Goal: Transaction & Acquisition: Purchase product/service

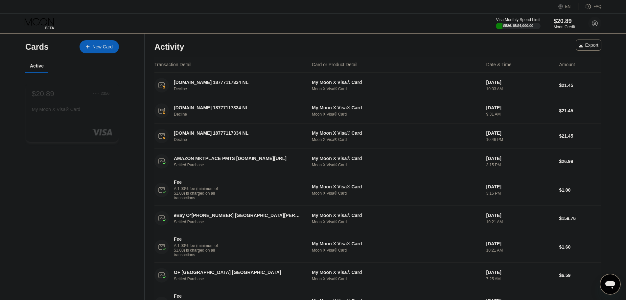
click at [90, 104] on div "$20.89 ● ● ● ● 2356 My Moon X Visa® Card" at bounding box center [72, 101] width 81 height 25
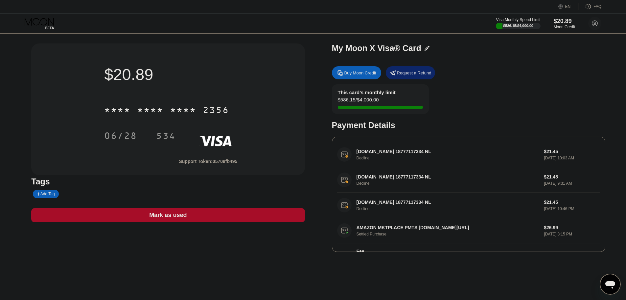
click at [357, 71] on div "Buy Moon Credit" at bounding box center [361, 73] width 32 height 6
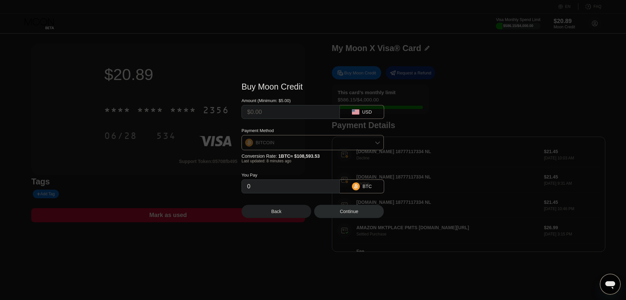
click at [377, 144] on icon at bounding box center [377, 142] width 5 height 5
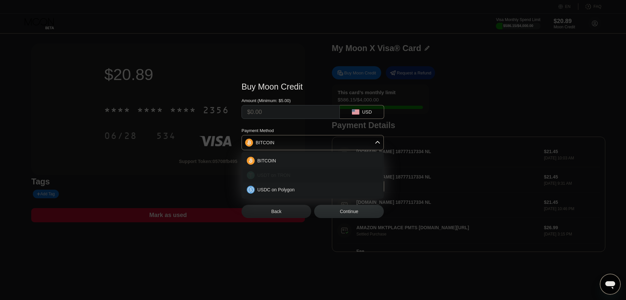
click at [290, 176] on div "USDT on TRON" at bounding box center [317, 174] width 124 height 5
type input "0.00"
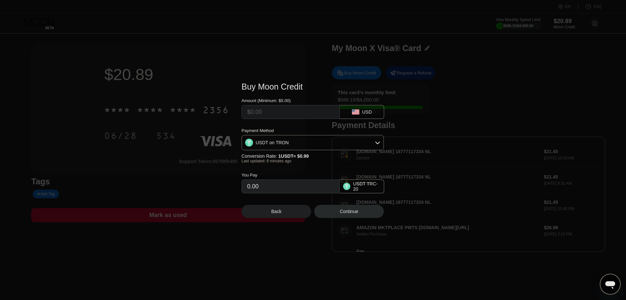
drag, startPoint x: 268, startPoint y: 191, endPoint x: 217, endPoint y: 199, distance: 51.5
click at [217, 199] on div "Buy Moon Credit Amount (Minimum: $5.00) USD Payment Method USDT on TRON Convers…" at bounding box center [313, 150] width 626 height 156
click at [266, 108] on input "text" at bounding box center [290, 111] width 87 height 13
type input "$5"
type input "5.05"
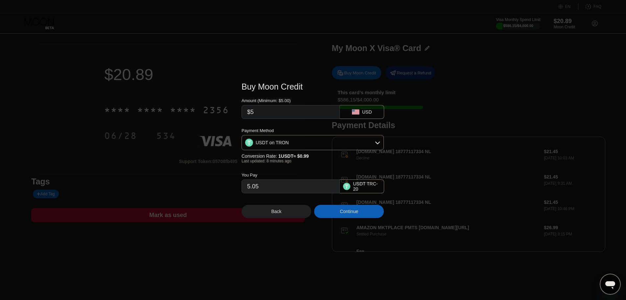
type input "$50"
type input "50.51"
type input "$500"
type input "505.05"
type input "$500"
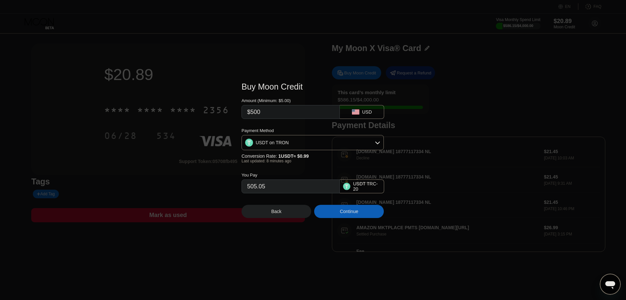
click at [276, 212] on div "Back" at bounding box center [277, 210] width 10 height 5
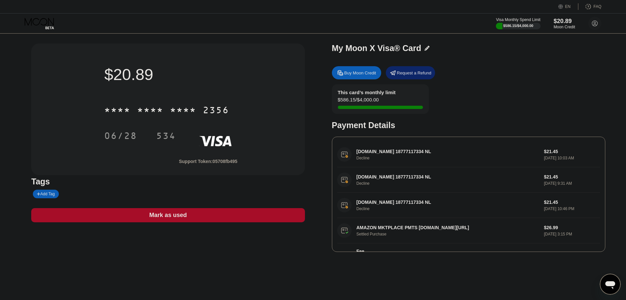
click at [210, 82] on div "$20.89" at bounding box center [168, 74] width 128 height 18
click at [41, 18] on icon at bounding box center [40, 24] width 31 height 12
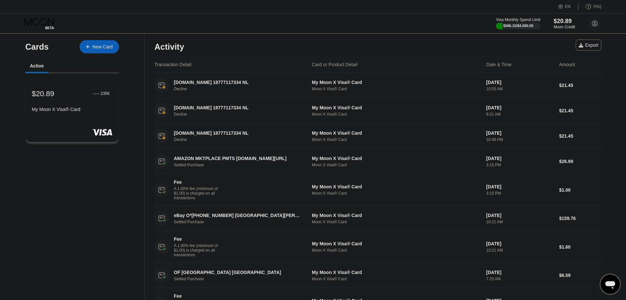
click at [105, 109] on div "My Moon X Visa® Card" at bounding box center [72, 109] width 81 height 5
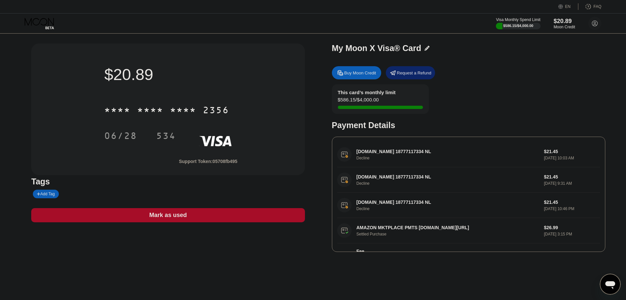
click at [173, 91] on div "$20.89 * * * * * * * * * * * * 2356 06/28 534" at bounding box center [168, 106] width 149 height 102
click at [163, 113] on div "* * * *" at bounding box center [150, 111] width 26 height 11
click at [359, 72] on div "Buy Moon Credit" at bounding box center [361, 73] width 32 height 6
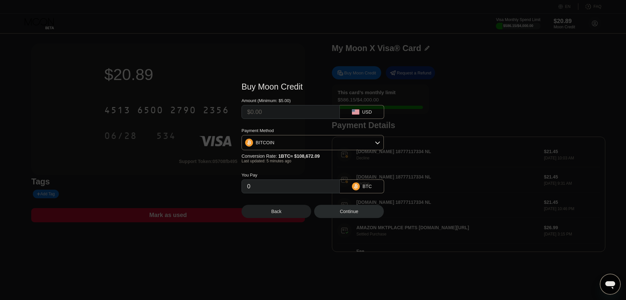
click at [301, 111] on input "text" at bounding box center [290, 111] width 87 height 13
type input "$5"
type input "0.00004604"
type input "$50"
type input "0.00046038"
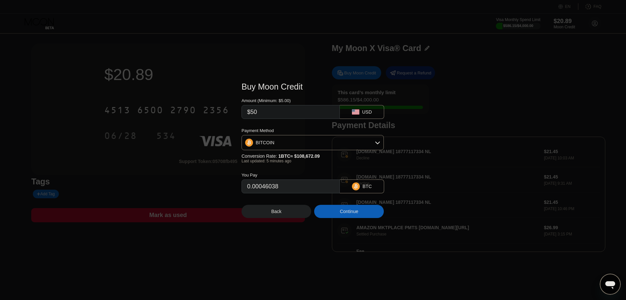
type input "$500"
type input "0.00460375"
type input "$500"
click at [311, 146] on div "BITCOIN" at bounding box center [313, 142] width 142 height 13
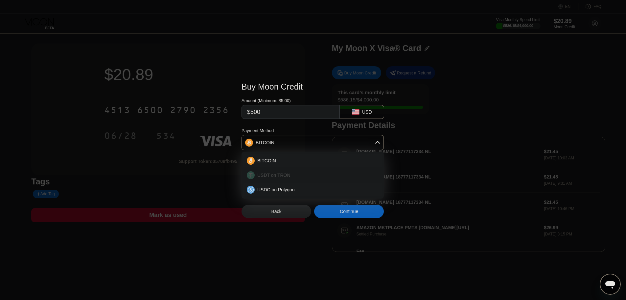
click at [282, 177] on span "USDT on TRON" at bounding box center [273, 174] width 33 height 5
type input "505.05"
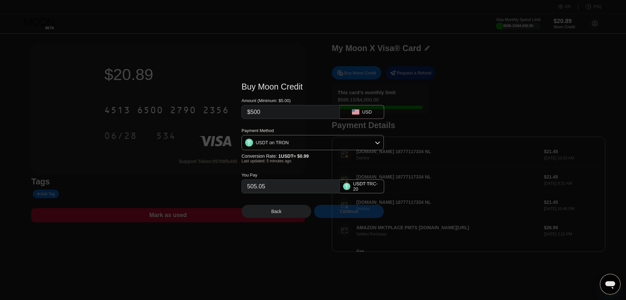
click at [353, 214] on div "Continue" at bounding box center [349, 210] width 18 height 5
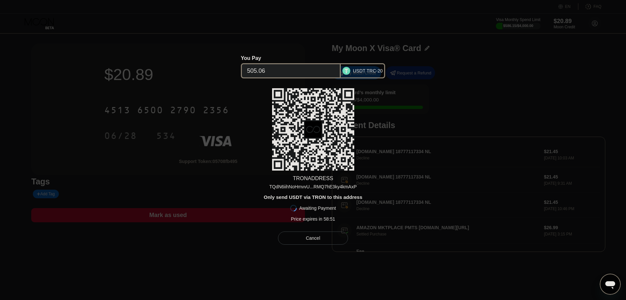
click at [300, 185] on div "TQdN6iihNoHmvvU...RMQ7hE3ky4kmAxP" at bounding box center [312, 186] width 87 height 5
drag, startPoint x: 341, startPoint y: 219, endPoint x: 288, endPoint y: 224, distance: 53.5
click at [288, 224] on div "TRON ADDRESS TQdN6iihNoHmvvU...RMQ7hE3ky4kmAxP Only send USDT via TRON to this …" at bounding box center [313, 156] width 143 height 136
click at [319, 240] on div "Cancel" at bounding box center [313, 238] width 14 height 6
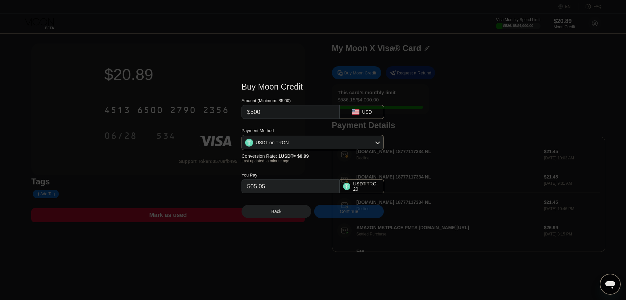
click at [356, 214] on div "Continue" at bounding box center [349, 210] width 18 height 5
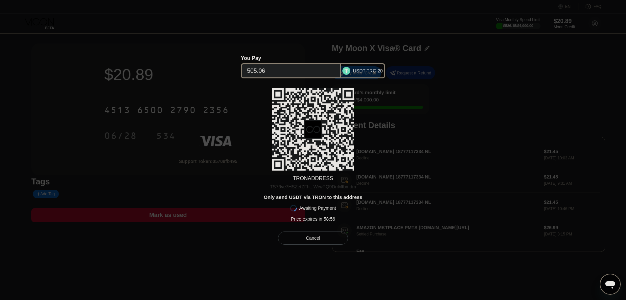
click at [325, 186] on div "TS76ve7HSZetZFh...WrwPQ9DrrMtbmdm" at bounding box center [313, 186] width 86 height 5
click at [318, 239] on div "Cancel" at bounding box center [313, 238] width 14 height 6
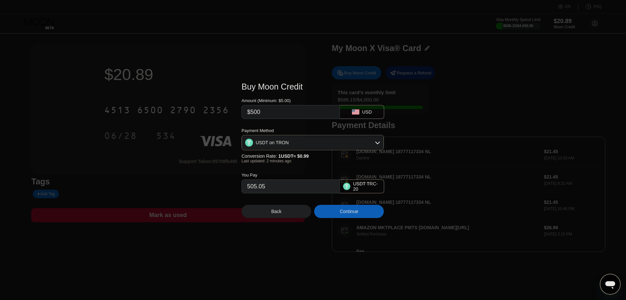
click at [292, 43] on div at bounding box center [315, 150] width 631 height 300
click at [271, 215] on div "Back" at bounding box center [277, 211] width 70 height 13
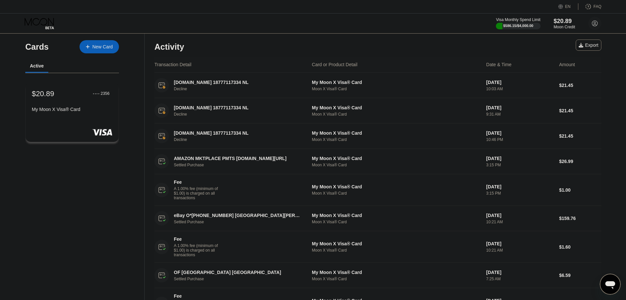
click at [66, 98] on div "$20.89 ● ● ● ● 2356" at bounding box center [72, 93] width 81 height 9
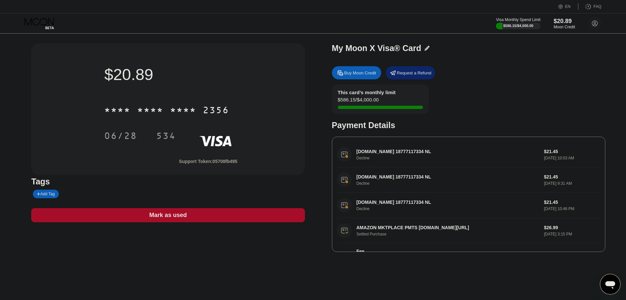
click at [355, 74] on div "Buy Moon Credit" at bounding box center [361, 73] width 32 height 6
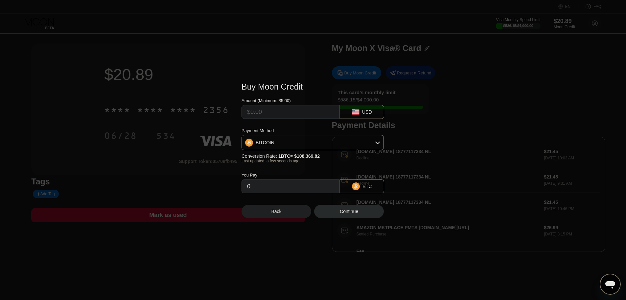
click at [281, 115] on input "text" at bounding box center [290, 111] width 87 height 13
type input "$5"
type input "0.00004614"
type input "$50"
type input "0.00046139"
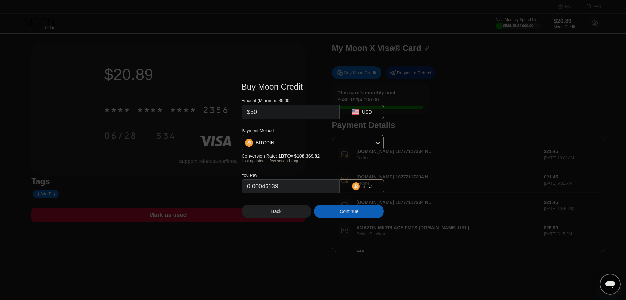
type input "$500"
type input "0.00461384"
type input "$500"
click at [285, 144] on div "BITCOIN" at bounding box center [313, 142] width 142 height 13
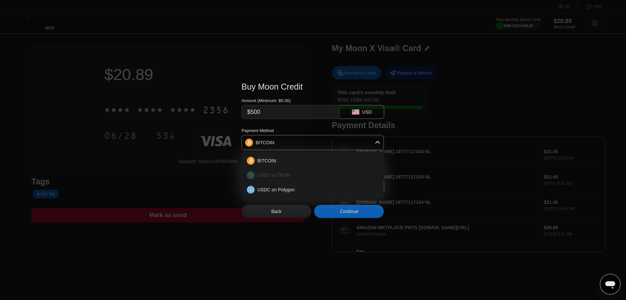
click at [274, 175] on span "USDT on TRON" at bounding box center [273, 174] width 33 height 5
type input "505.05"
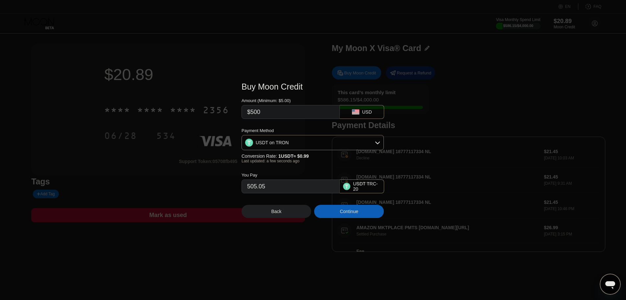
drag, startPoint x: 278, startPoint y: 194, endPoint x: 231, endPoint y: 190, distance: 47.5
click at [231, 190] on div "Buy Moon Credit Amount (Minimum: $5.00) $500 USD Payment Method USDT on TRON Co…" at bounding box center [313, 150] width 626 height 156
click at [347, 214] on div "Continue" at bounding box center [349, 210] width 18 height 5
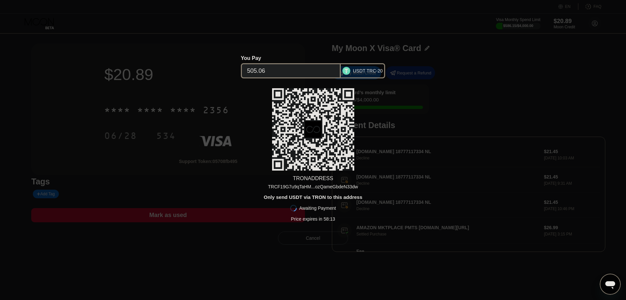
click at [323, 239] on div "Cancel" at bounding box center [313, 237] width 70 height 13
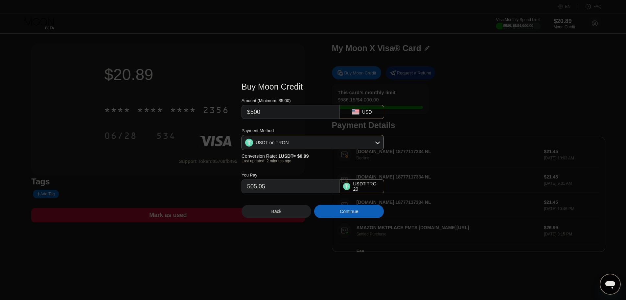
click at [280, 214] on div "Back" at bounding box center [277, 210] width 10 height 5
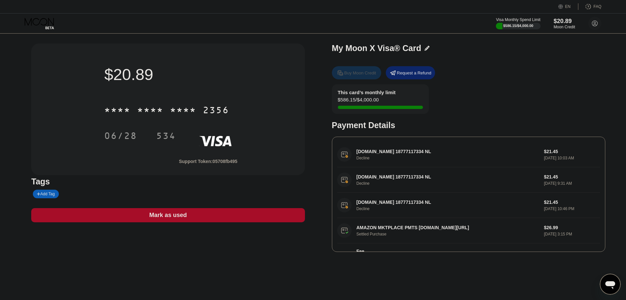
click at [365, 75] on div "Buy Moon Credit" at bounding box center [361, 73] width 32 height 6
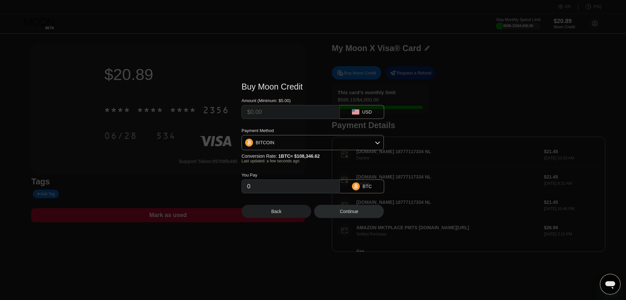
click at [286, 112] on input "text" at bounding box center [290, 111] width 87 height 13
type input "$5"
type input "0.00004615"
type input "$50"
type input "0.00046149"
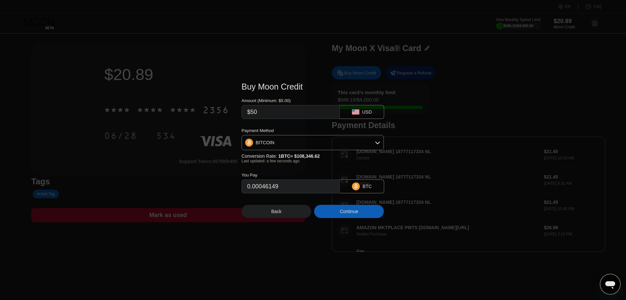
type input "$500"
type input "0.00461482"
type input "$500"
click at [283, 140] on div "BITCOIN" at bounding box center [313, 142] width 142 height 13
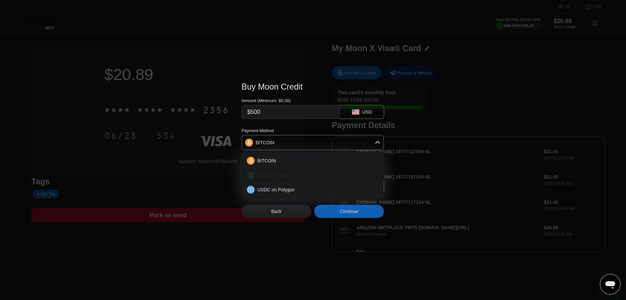
click at [272, 175] on span "USDT on TRON" at bounding box center [273, 174] width 33 height 5
type input "505.05"
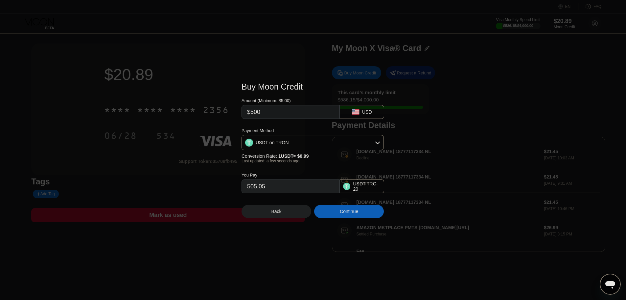
click at [349, 214] on div "Continue" at bounding box center [349, 210] width 18 height 5
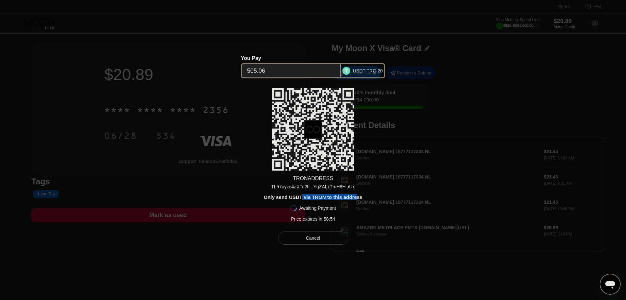
drag, startPoint x: 303, startPoint y: 196, endPoint x: 357, endPoint y: 197, distance: 53.9
click at [357, 196] on div "Only send USDT via TRON to this address" at bounding box center [313, 197] width 99 height 6
click at [370, 193] on div "TRON ADDRESS TL57uyze4aXTe2h...YgZAbxTmH8HiuUx Only send USDT via TRON to this …" at bounding box center [313, 156] width 143 height 136
click at [503, 101] on div "You Pay 505.06 USDT TRC-20 TRON ADDRESS TL57uyze4aXTe2h...YgZAbxTmH8HiuUx Only …" at bounding box center [313, 149] width 626 height 209
click at [386, 21] on div at bounding box center [315, 150] width 631 height 300
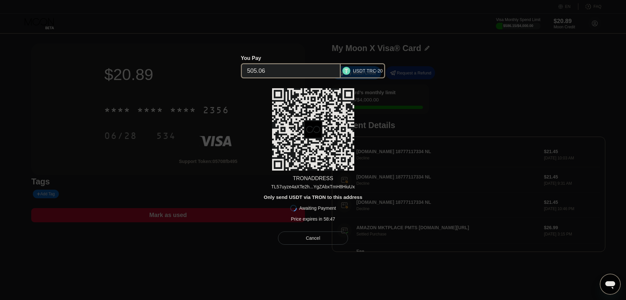
click at [180, 128] on div "You Pay 505.06 USDT TRC-20 TRON ADDRESS TL57uyze4aXTe2h...YgZAbxTmH8HiuUx Only …" at bounding box center [313, 149] width 626 height 209
drag, startPoint x: 324, startPoint y: 239, endPoint x: 327, endPoint y: 236, distance: 3.7
click at [325, 239] on div "Cancel" at bounding box center [313, 237] width 70 height 13
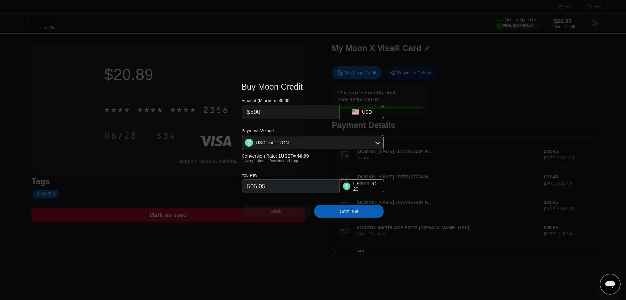
click at [285, 211] on div "Back" at bounding box center [277, 211] width 70 height 13
